Goal: Task Accomplishment & Management: Complete application form

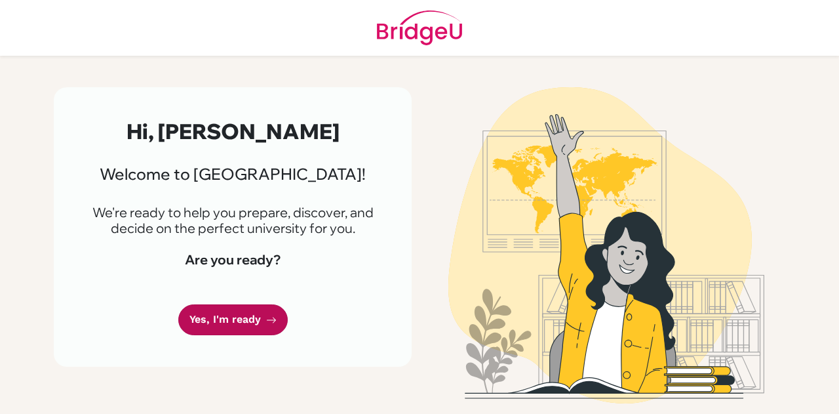
click at [224, 330] on link "Yes, I'm ready" at bounding box center [233, 319] width 110 height 31
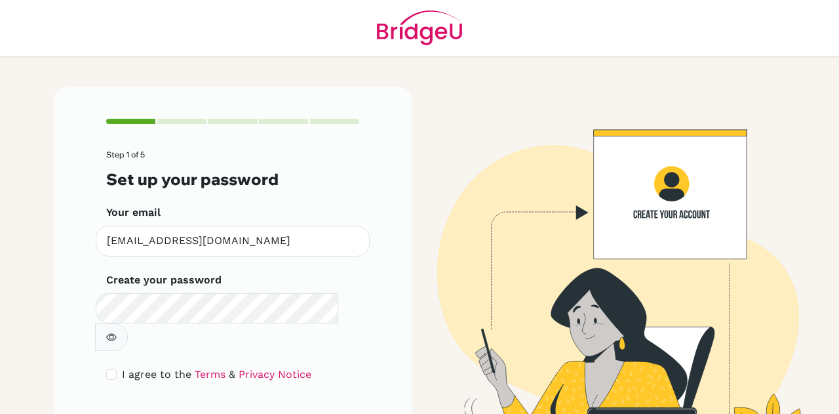
scroll to position [44, 0]
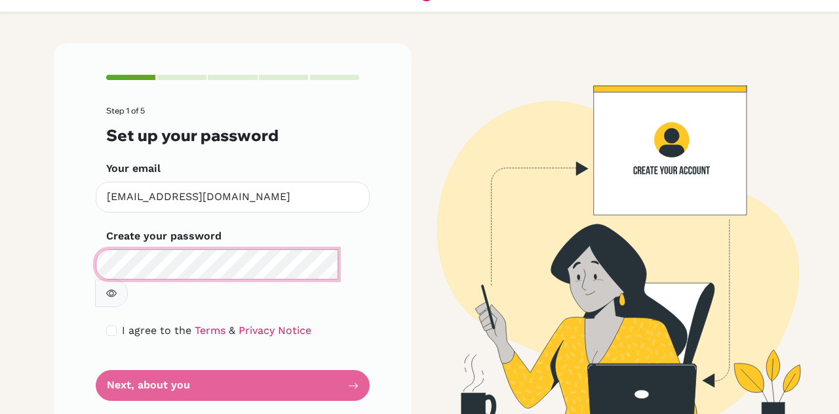
click at [77, 254] on div "Step 1 of 5 Set up your password Your email [EMAIL_ADDRESS][DOMAIN_NAME] Invali…" at bounding box center [233, 237] width 358 height 389
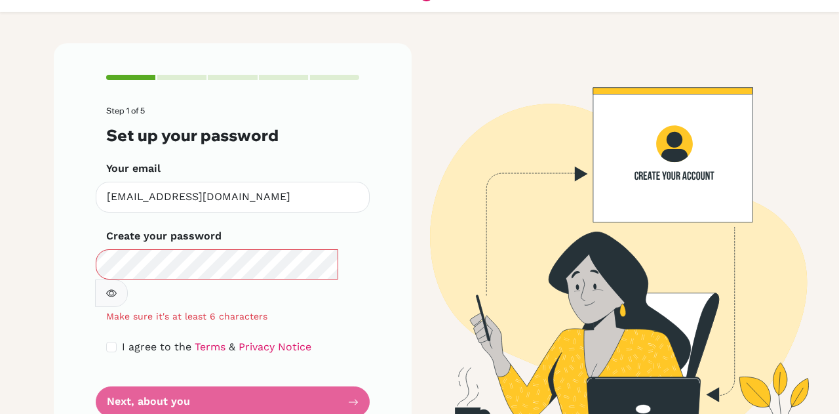
click at [128, 279] on button "button" at bounding box center [111, 293] width 33 height 28
click at [117, 288] on icon "button" at bounding box center [111, 293] width 10 height 10
click at [260, 246] on div "Create your password Make sure it's at least 6 characters" at bounding box center [232, 275] width 253 height 95
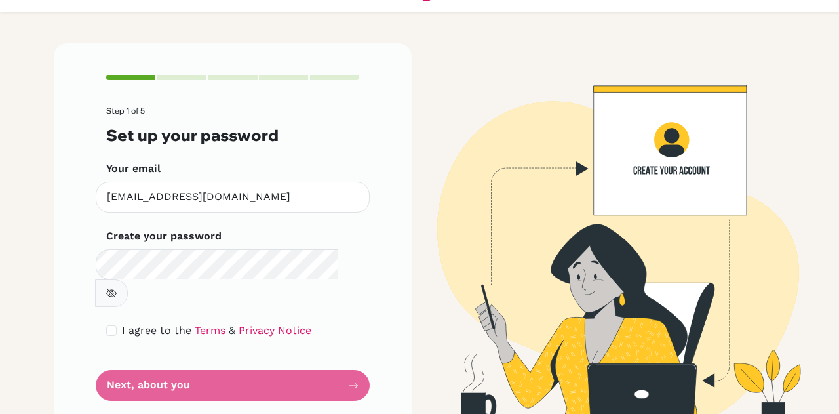
click at [256, 361] on form "Step 1 of 5 Set up your password Your email [EMAIL_ADDRESS][DOMAIN_NAME] Invali…" at bounding box center [232, 253] width 253 height 294
click at [106, 323] on form "Step 1 of 5 Set up your password Your email [EMAIL_ADDRESS][DOMAIN_NAME] Invali…" at bounding box center [232, 253] width 253 height 294
click at [106, 325] on input "checkbox" at bounding box center [111, 330] width 10 height 10
checkbox input "true"
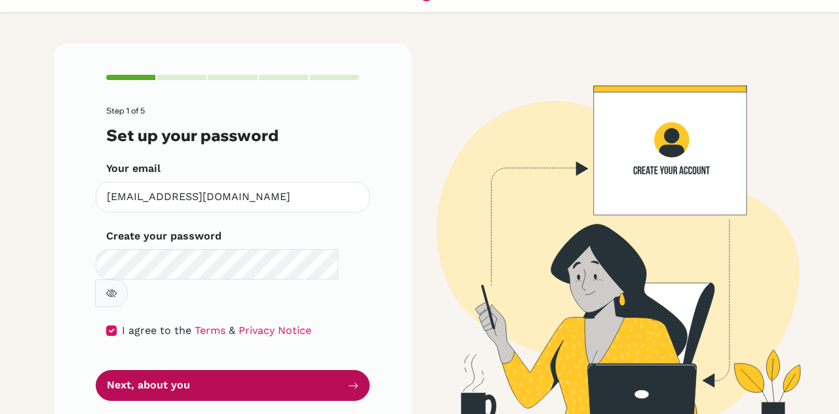
click at [141, 370] on button "Next, about you" at bounding box center [233, 385] width 274 height 31
